Goal: Information Seeking & Learning: Understand process/instructions

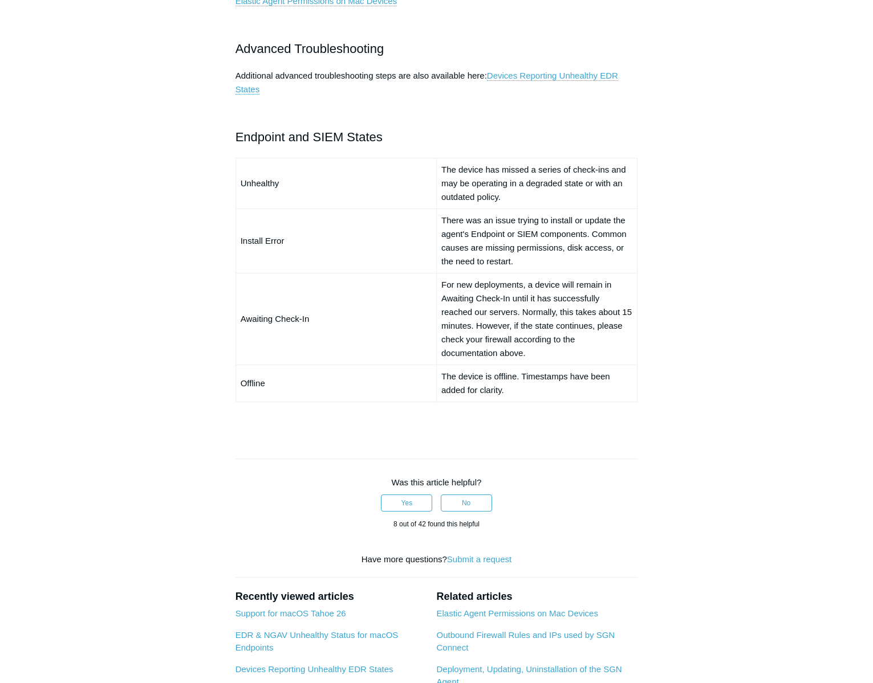
scroll to position [783, 0]
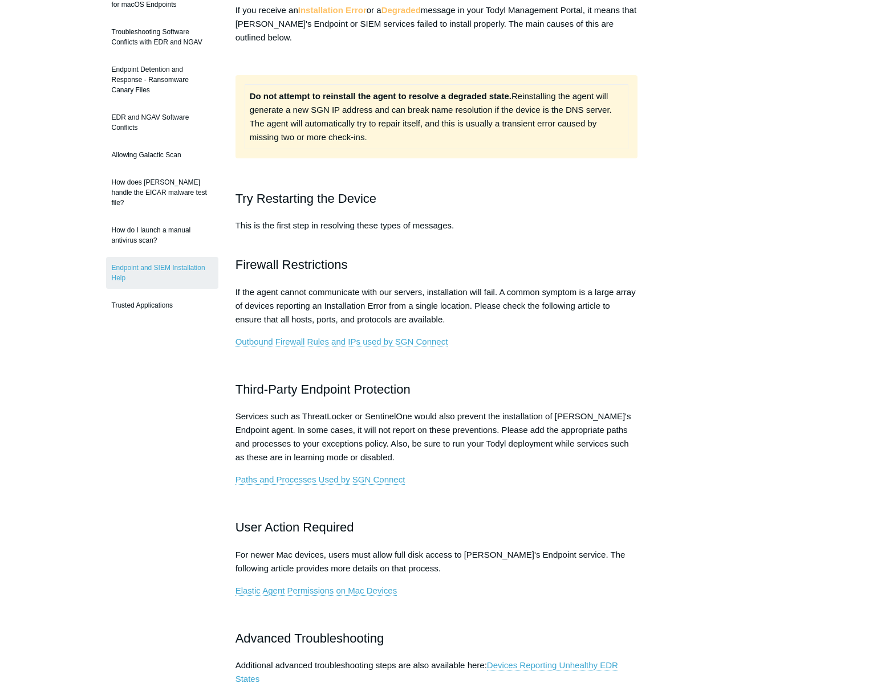
scroll to position [178, 0]
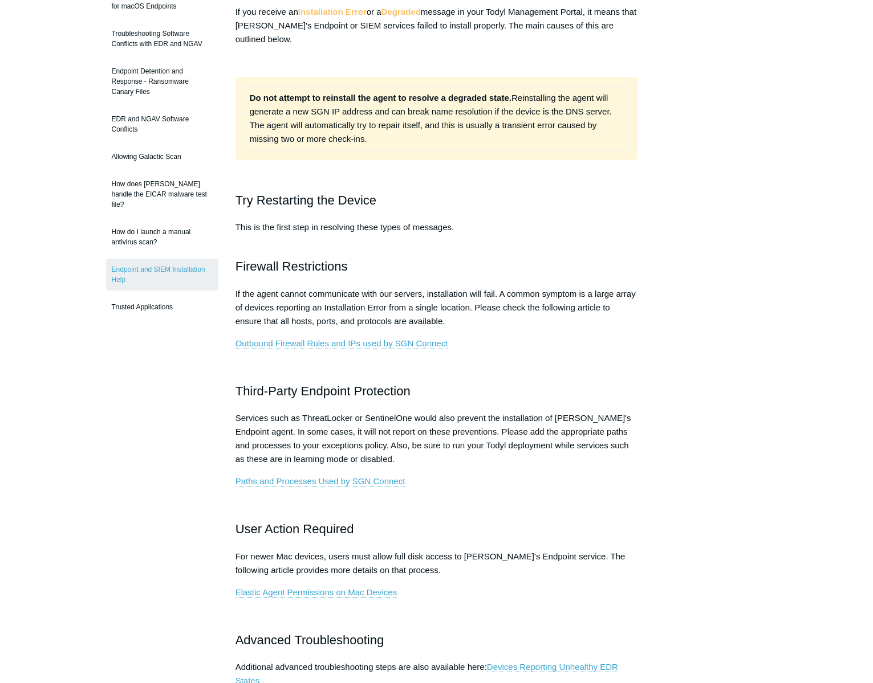
click at [385, 343] on link "Outbound Firewall Rules and IPs used by SGN Connect" at bounding box center [341, 344] width 213 height 10
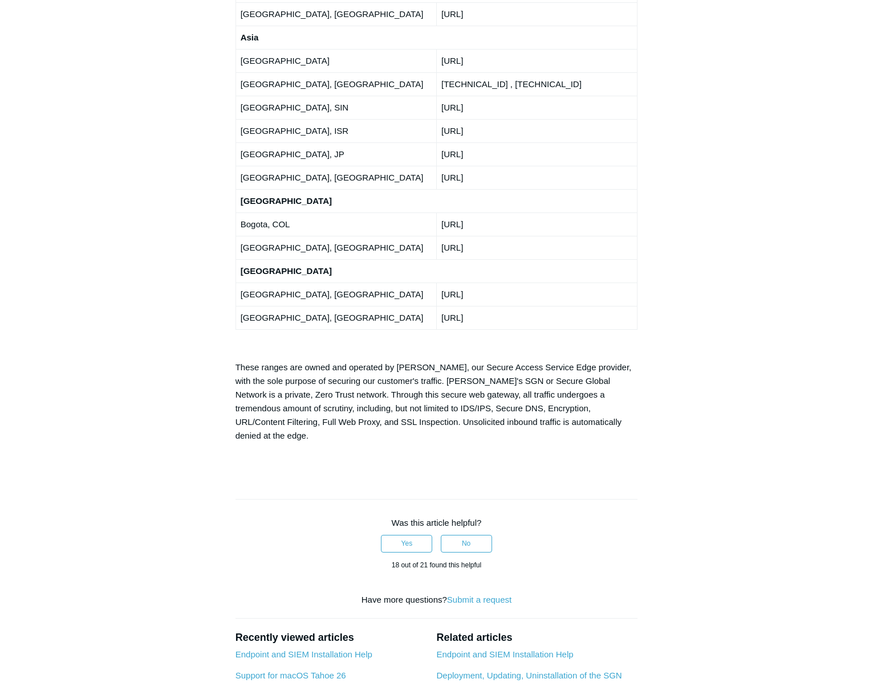
scroll to position [2253, 0]
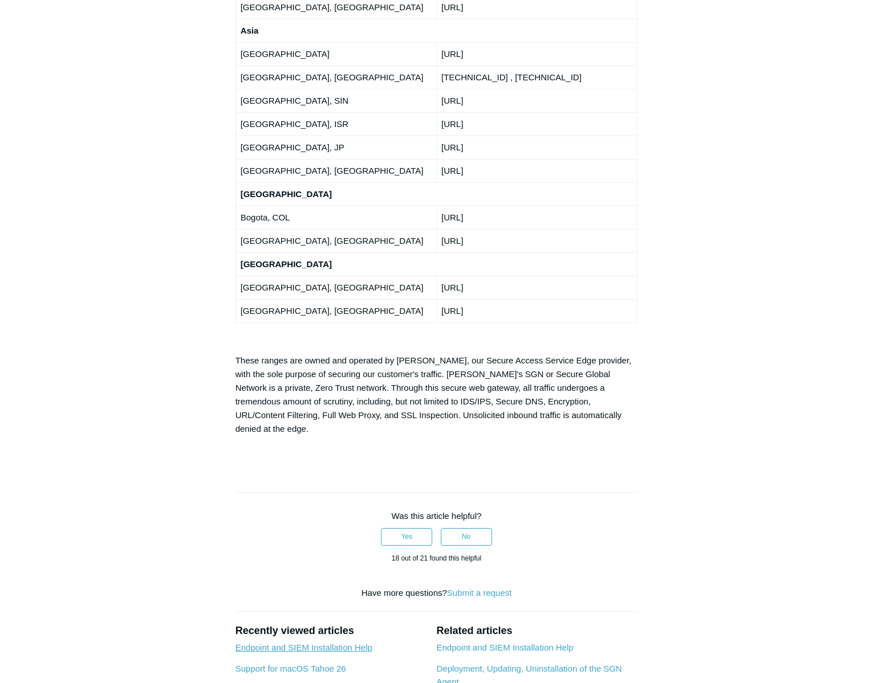
click at [300, 643] on link "Endpoint and SIEM Installation Help" at bounding box center [303, 648] width 137 height 10
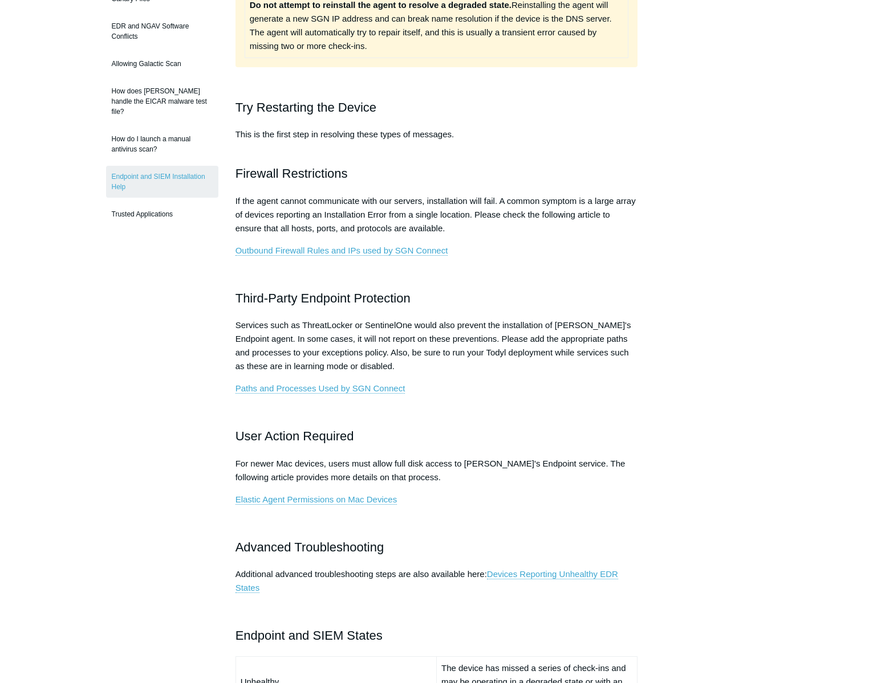
scroll to position [275, 0]
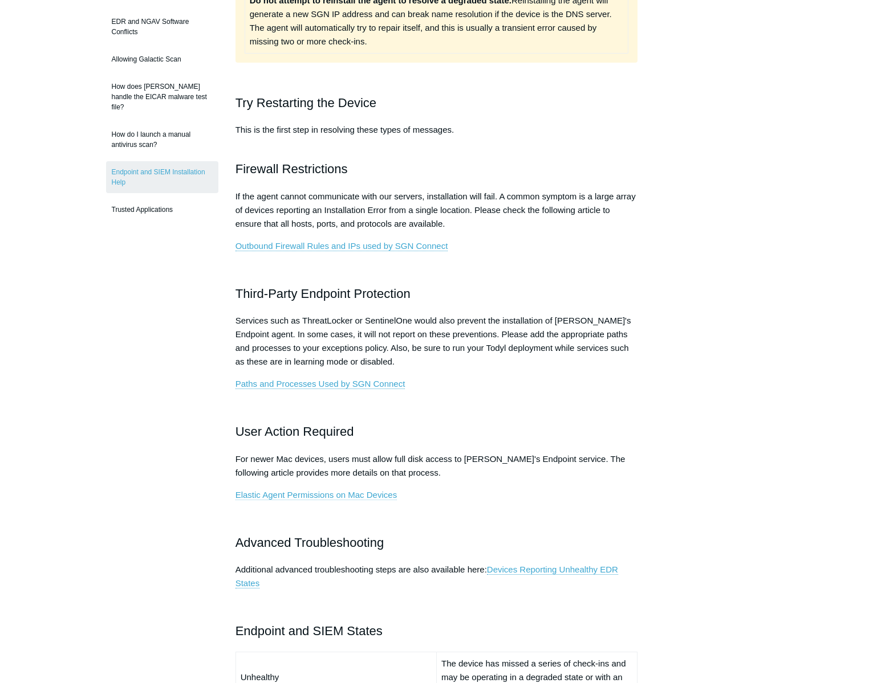
click at [346, 497] on link "Elastic Agent Permissions on Mac Devices" at bounding box center [315, 495] width 161 height 10
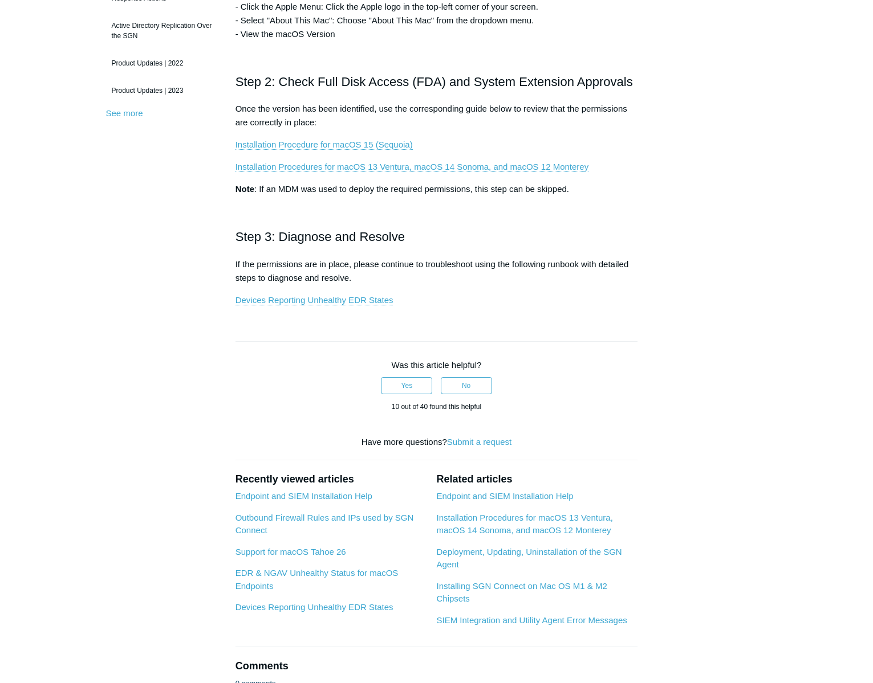
scroll to position [344, 0]
click at [541, 547] on li "Deployment, Updating, Uninstallation of the SGN Agent" at bounding box center [536, 558] width 201 height 26
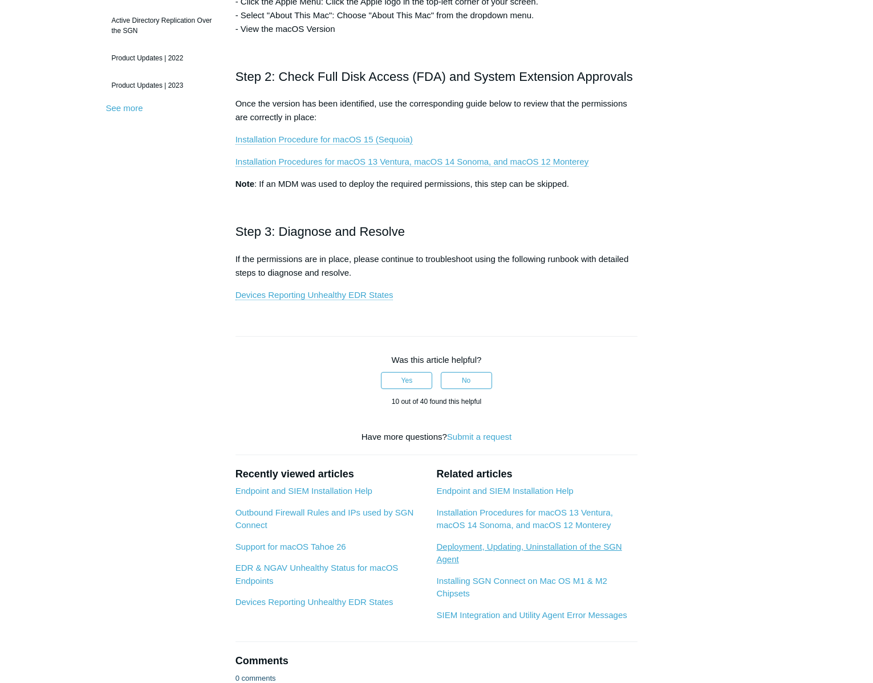
click at [529, 547] on link "Deployment, Updating, Uninstallation of the SGN Agent" at bounding box center [528, 553] width 185 height 23
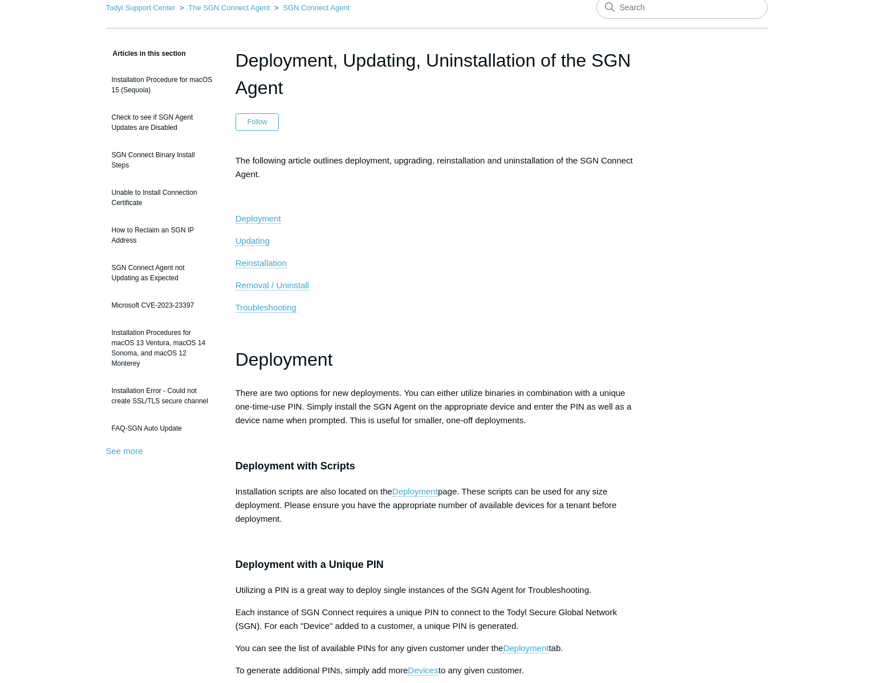
scroll to position [59, 0]
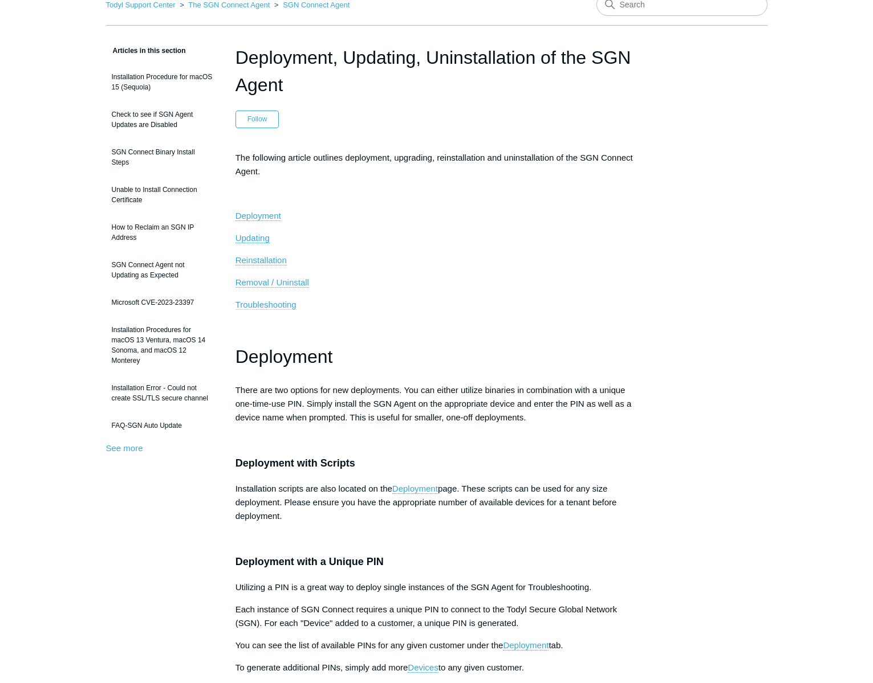
click at [271, 305] on span "Troubleshooting" at bounding box center [265, 305] width 61 height 10
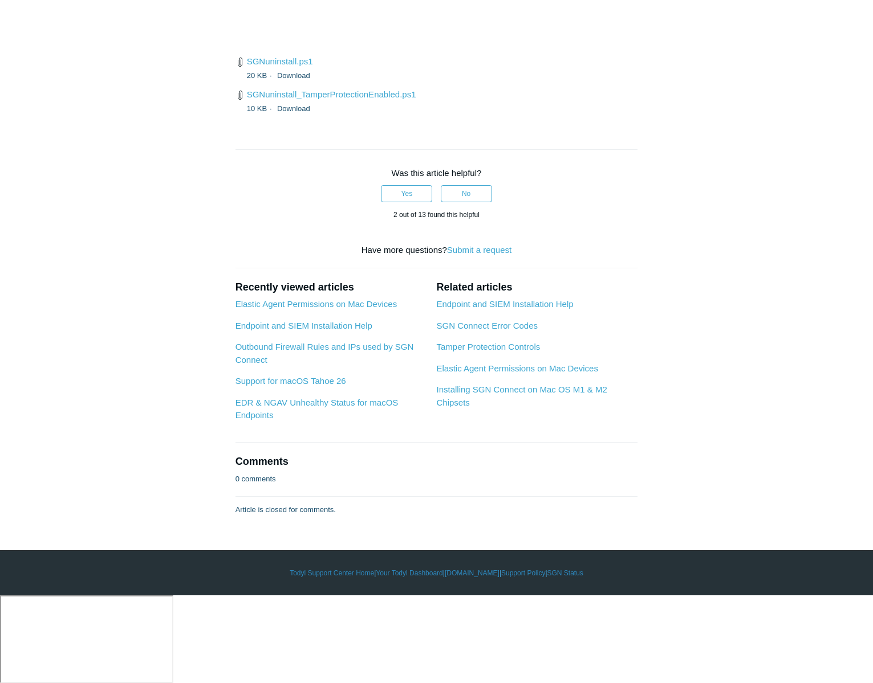
scroll to position [3185, 0]
click at [462, 309] on link "Endpoint and SIEM Installation Help" at bounding box center [504, 304] width 137 height 10
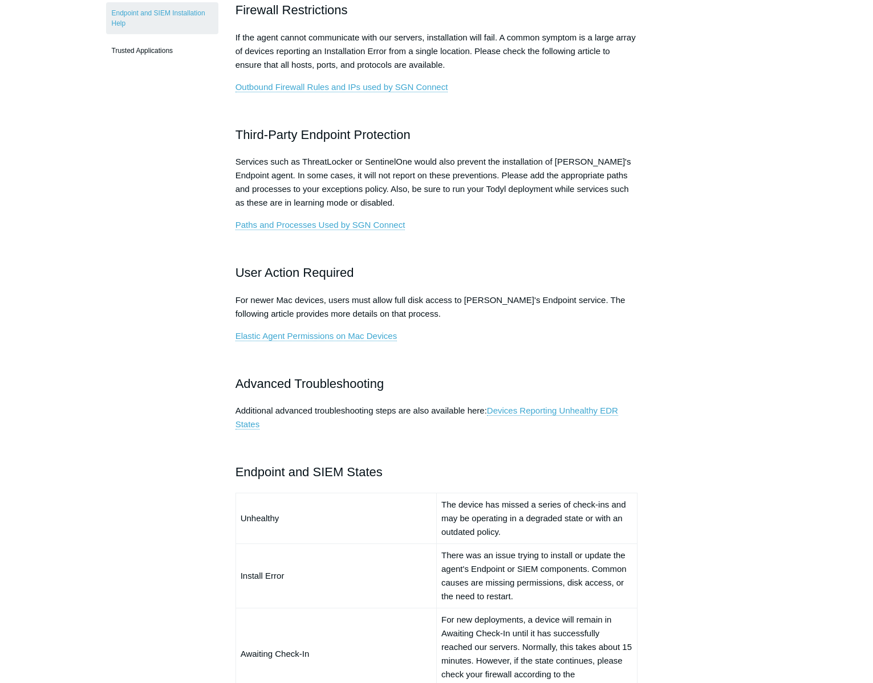
scroll to position [435, 0]
click at [344, 339] on link "Elastic Agent Permissions on Mac Devices" at bounding box center [315, 336] width 161 height 10
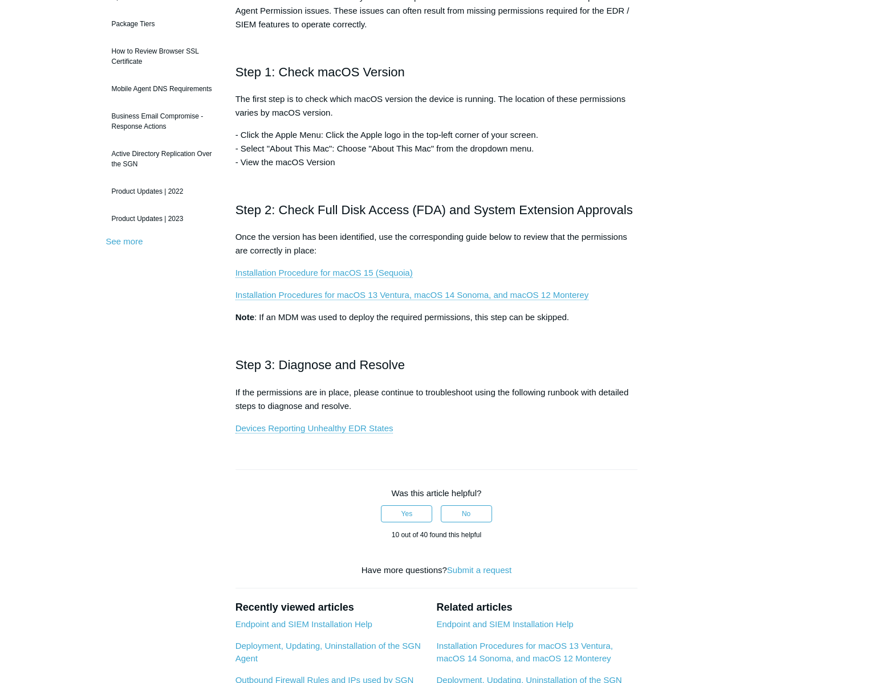
scroll to position [216, 0]
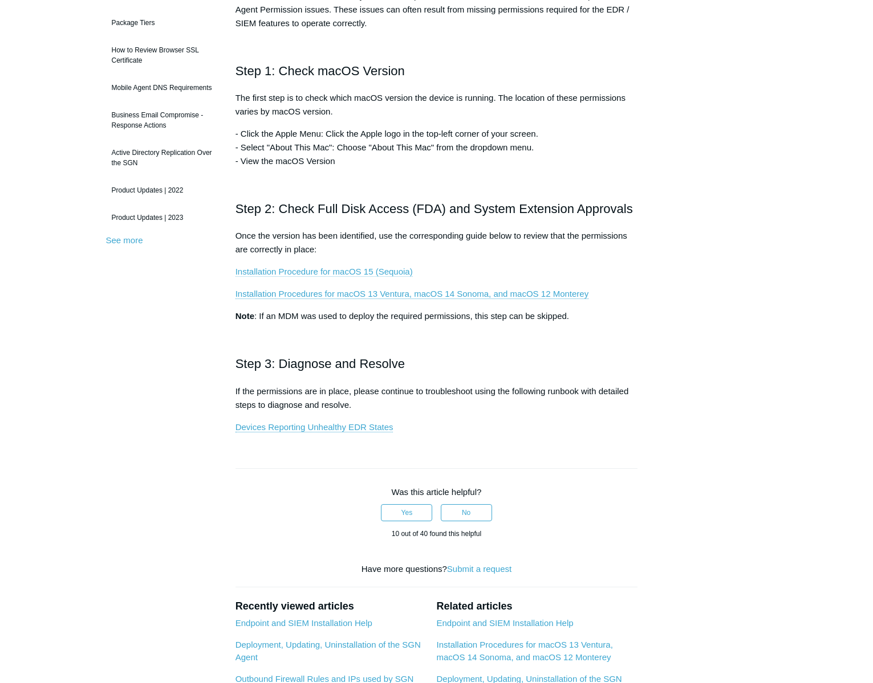
click at [335, 276] on link "Installation Procedure for macOS 15 (Sequoia)" at bounding box center [323, 272] width 177 height 10
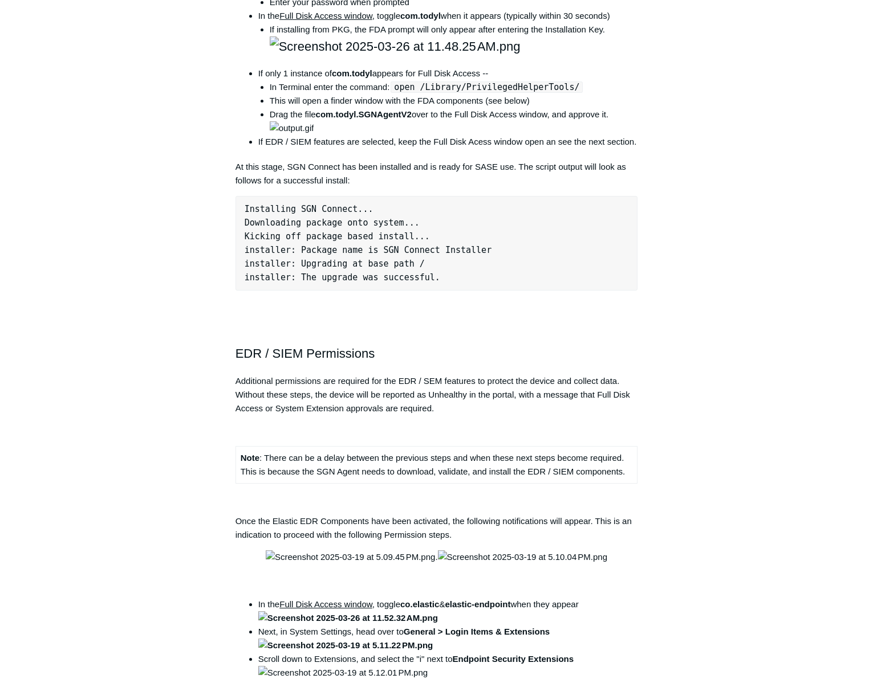
scroll to position [975, 0]
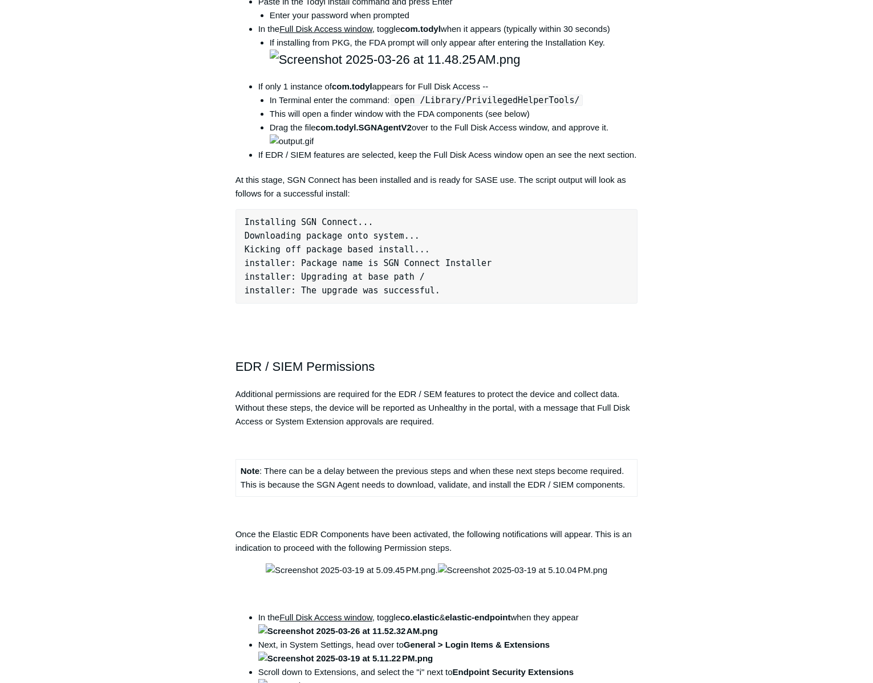
click at [695, 339] on div "Articles in this section Installation Procedure for macOS 15 (Sequoia) Check to…" at bounding box center [436, 202] width 661 height 2149
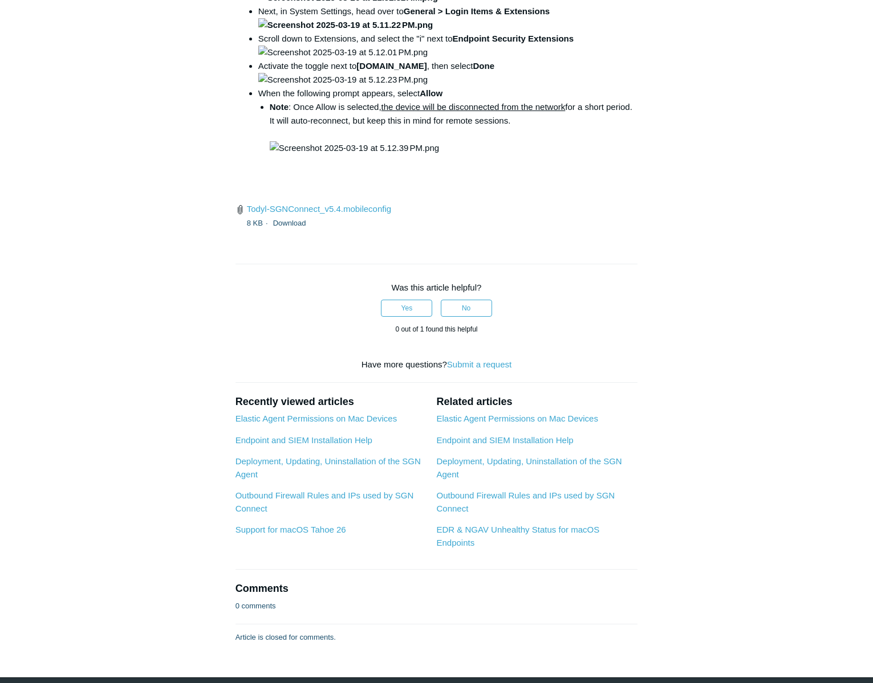
scroll to position [1607, 0]
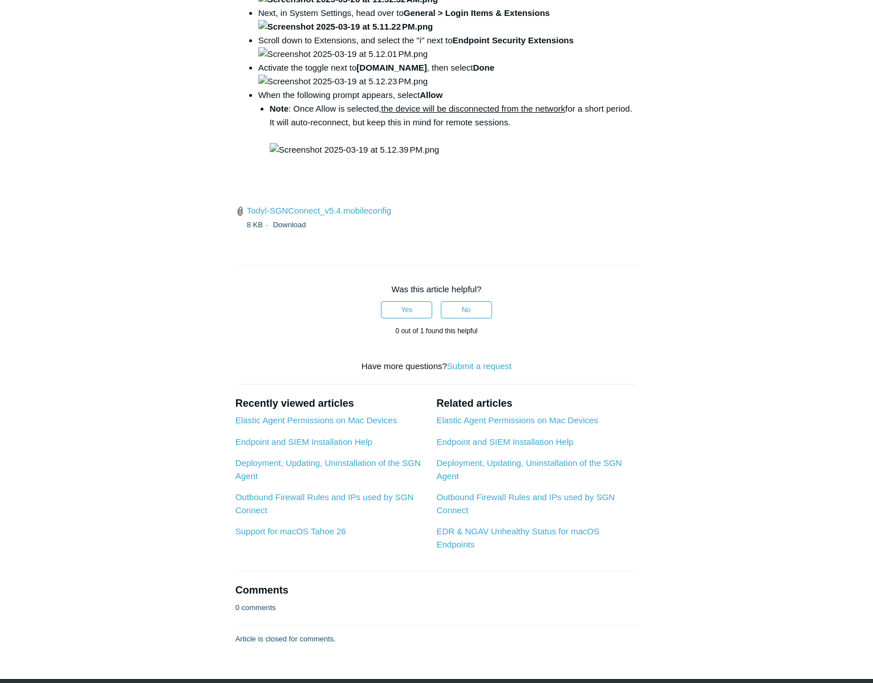
drag, startPoint x: 425, startPoint y: 313, endPoint x: 572, endPoint y: 316, distance: 147.1
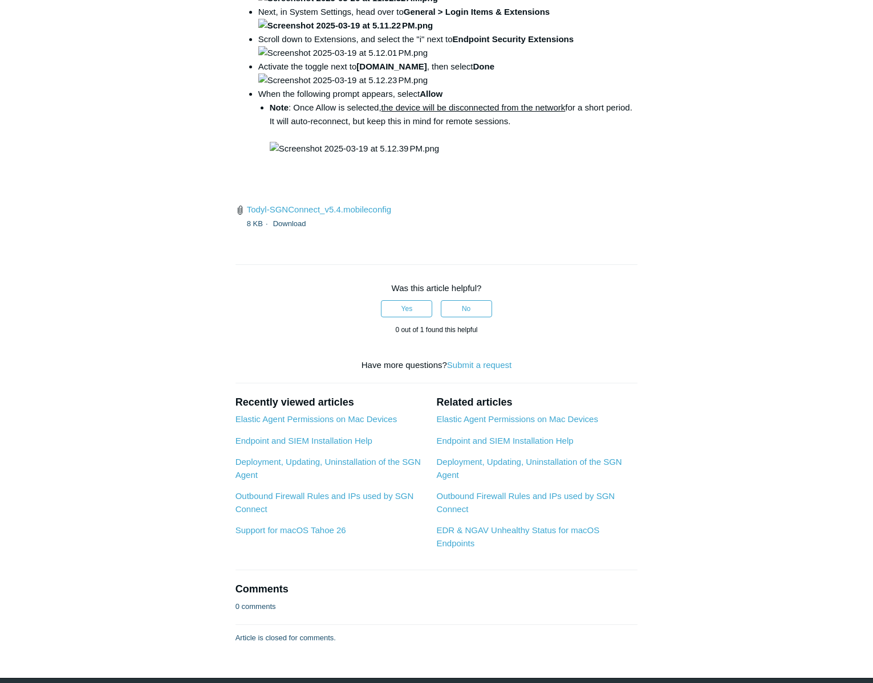
copy code "/Library/PrivilegedHelperTools/"
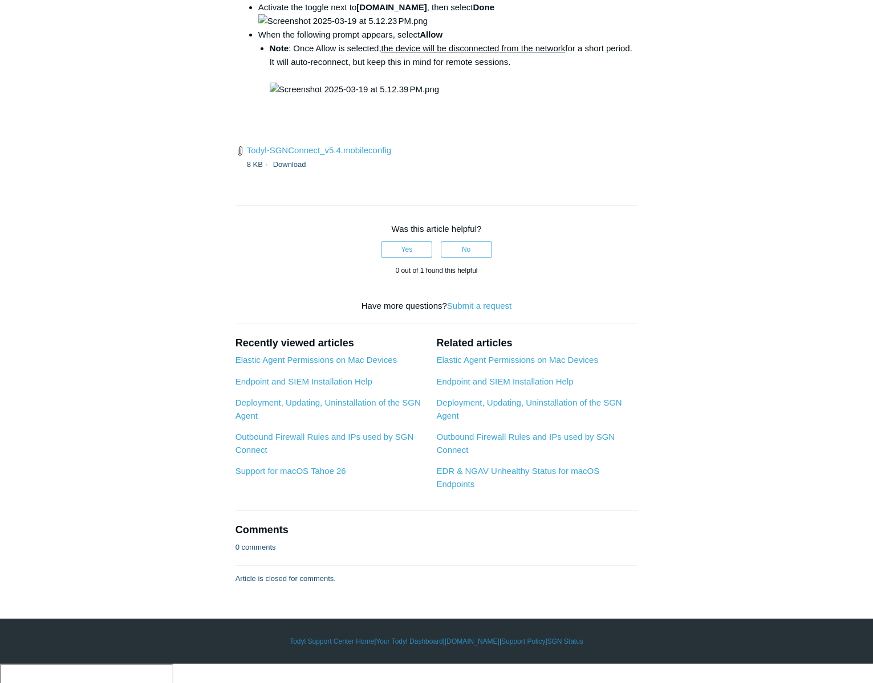
scroll to position [1664, 0]
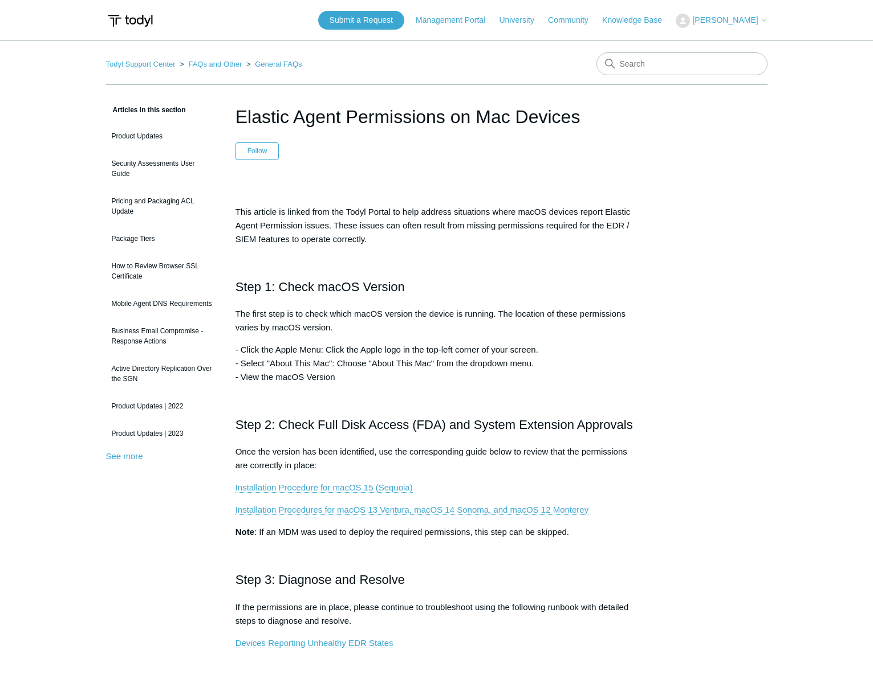
scroll to position [216, 0]
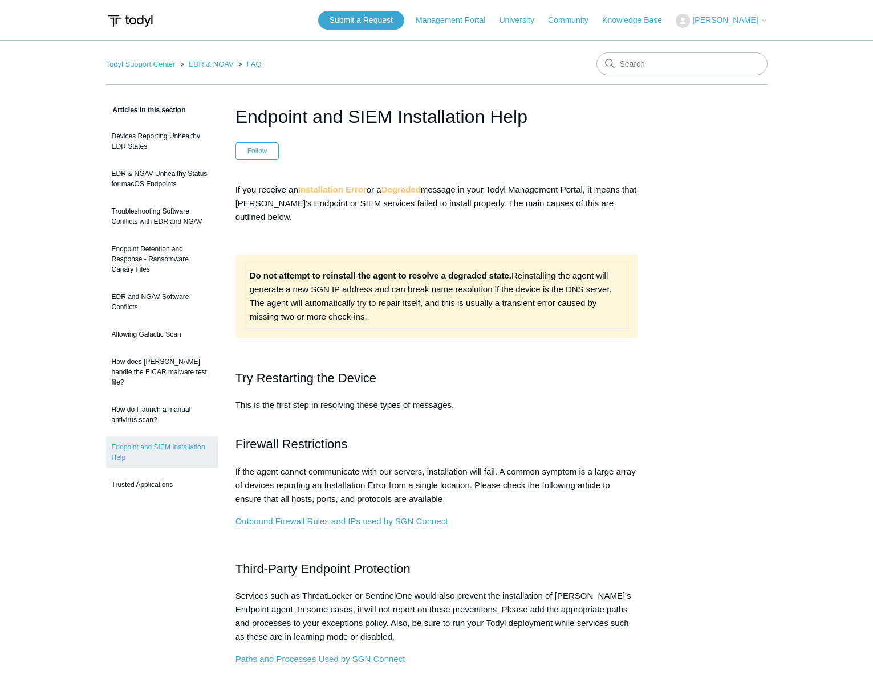
scroll to position [435, 0]
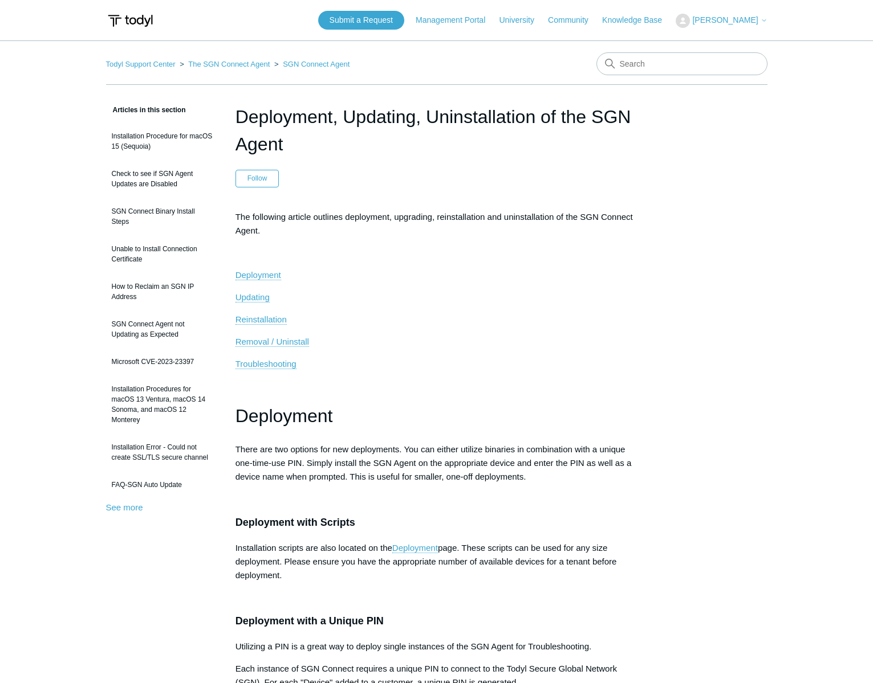
scroll to position [59, 0]
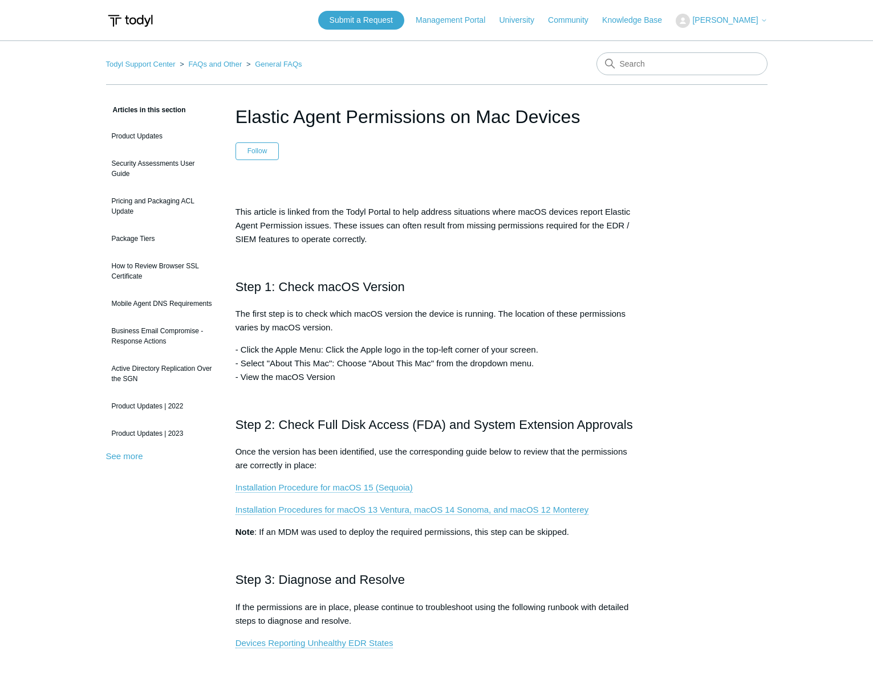
scroll to position [348, 0]
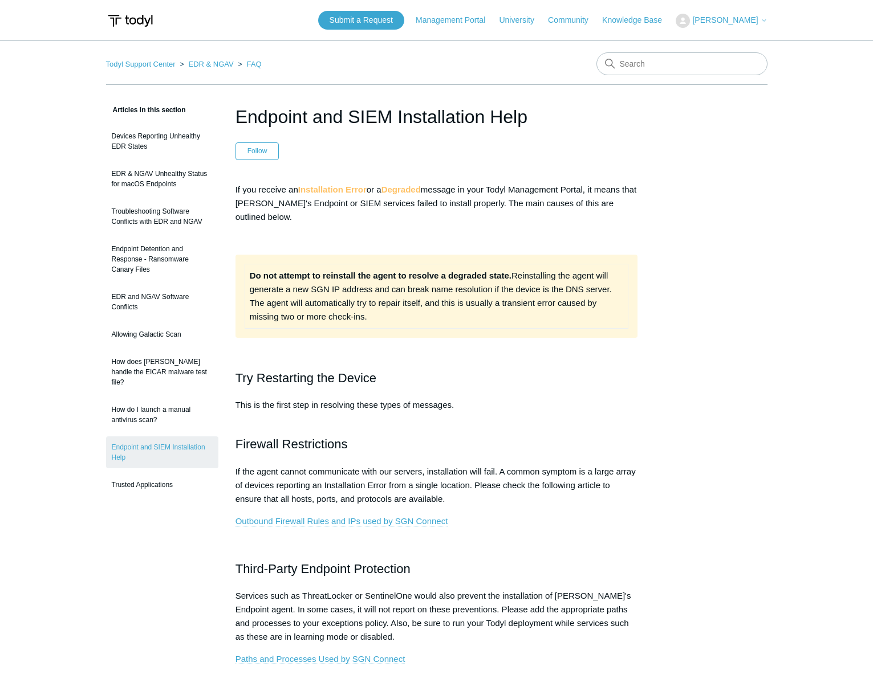
scroll to position [275, 0]
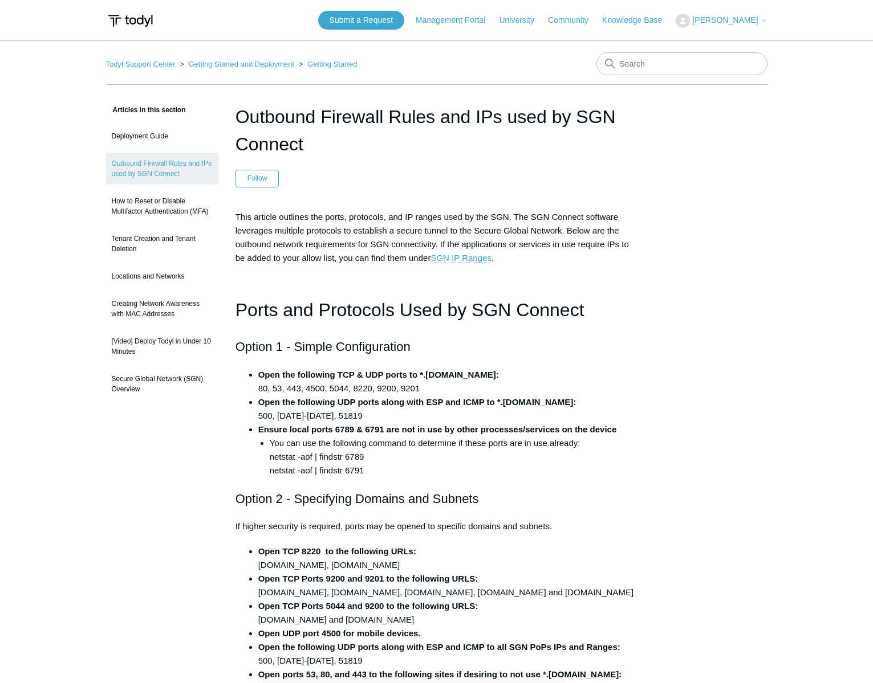
scroll to position [2253, 0]
